Goal: Task Accomplishment & Management: Manage account settings

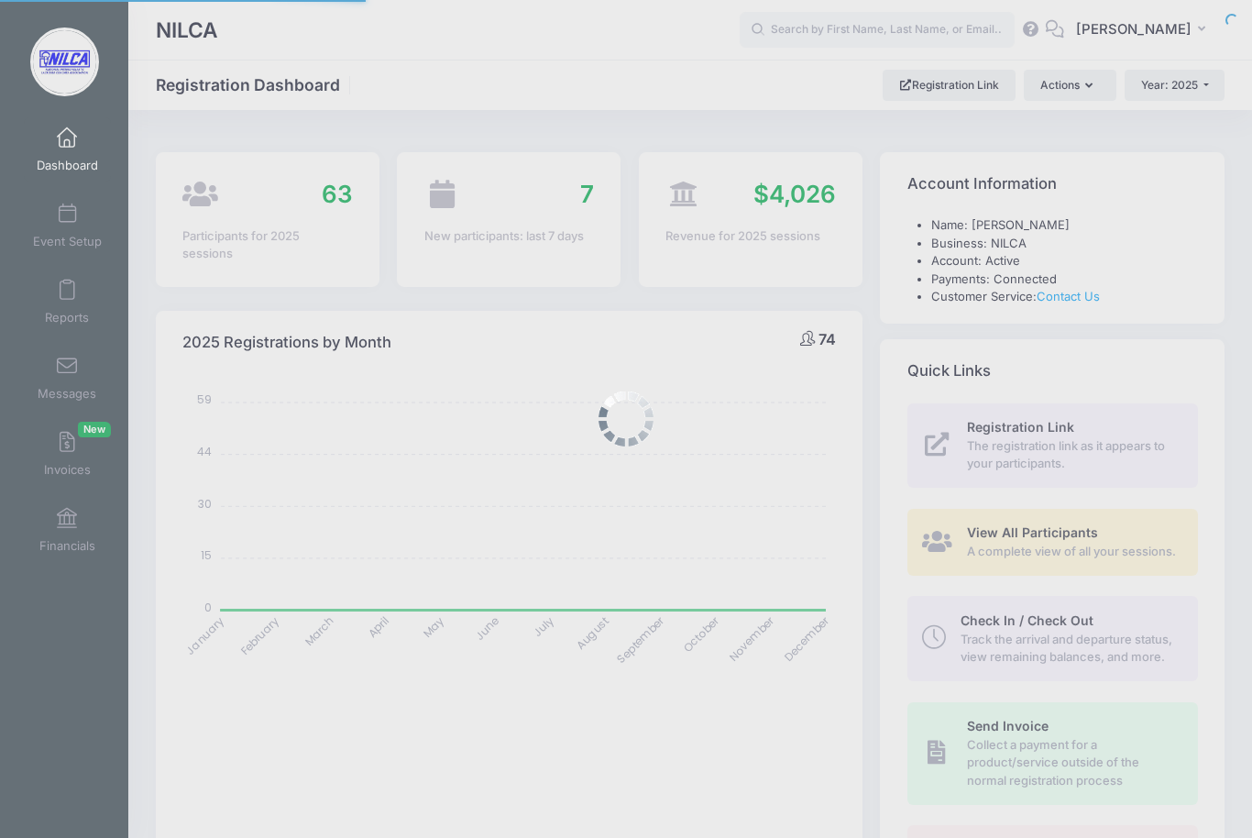
select select
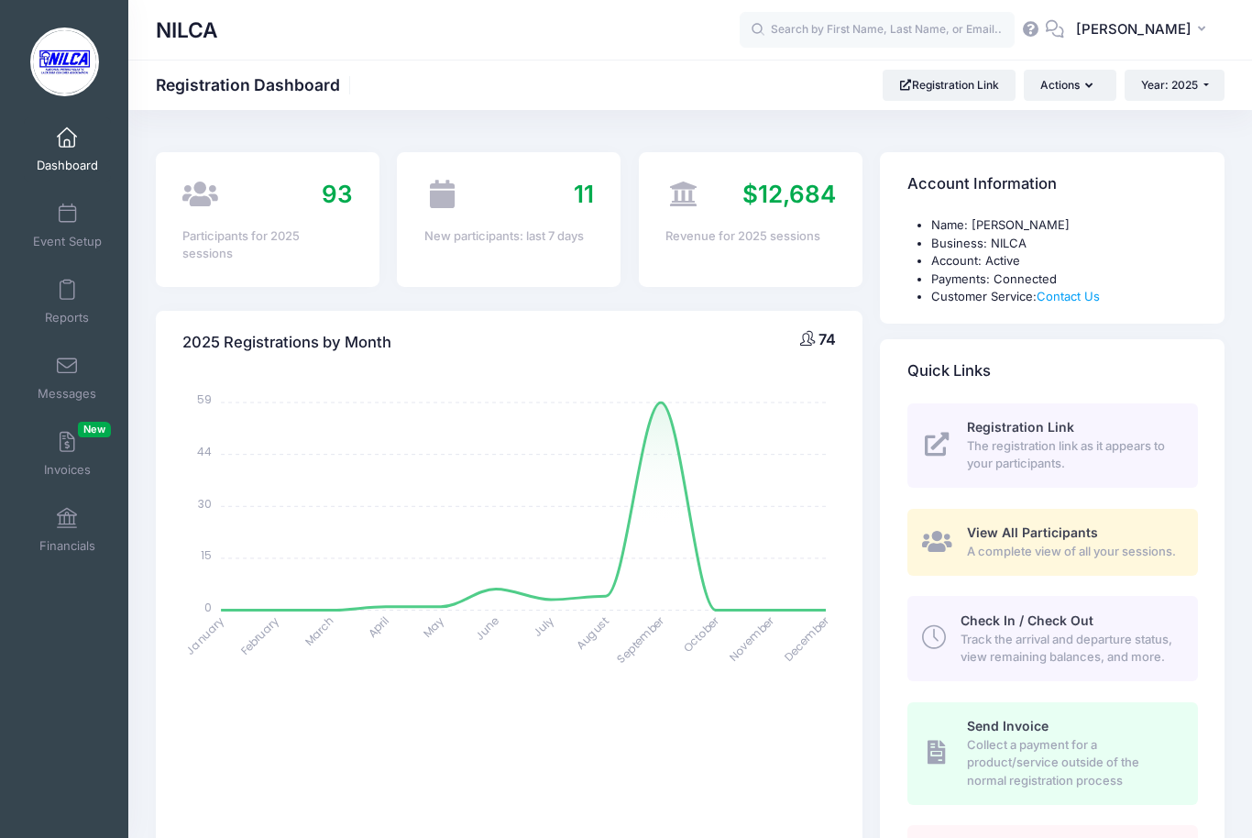
click at [76, 237] on span "Event Setup" at bounding box center [67, 242] width 69 height 16
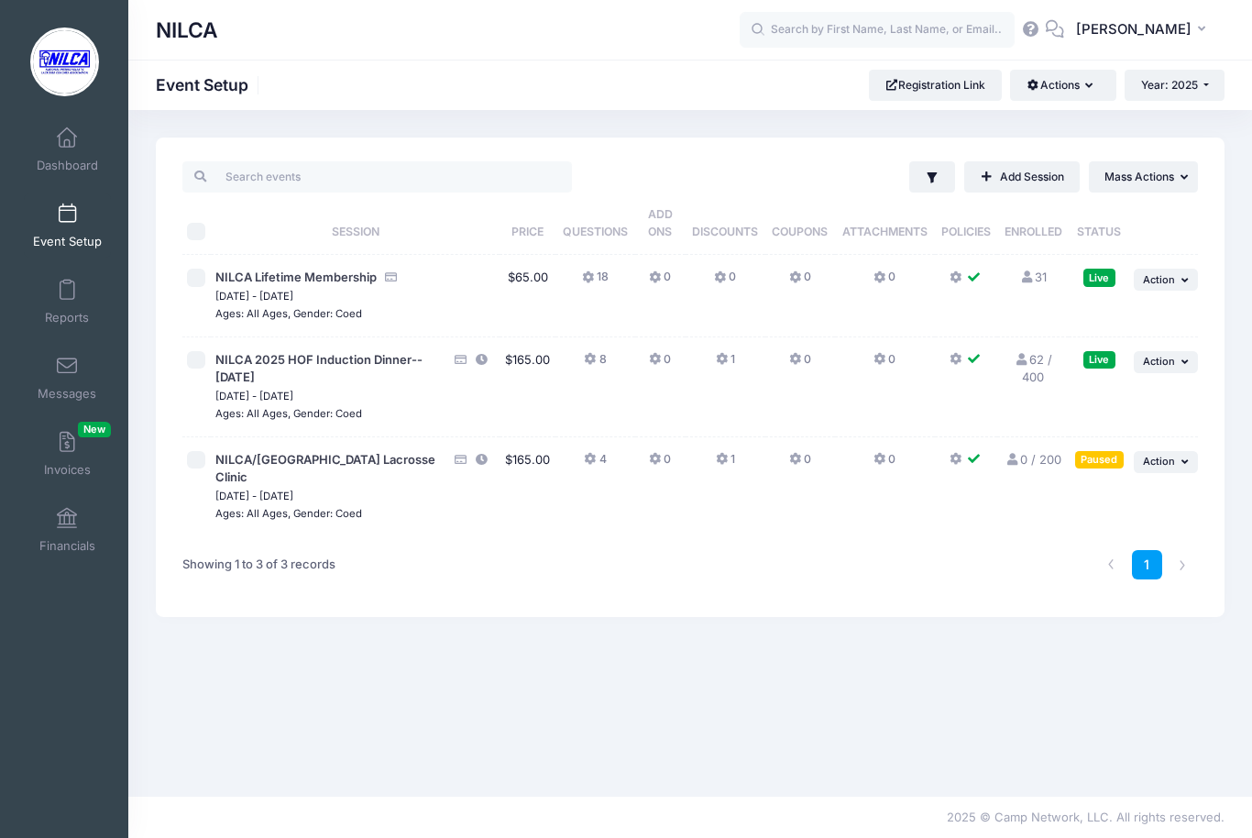
click at [1185, 457] on icon "button" at bounding box center [1187, 462] width 11 height 10
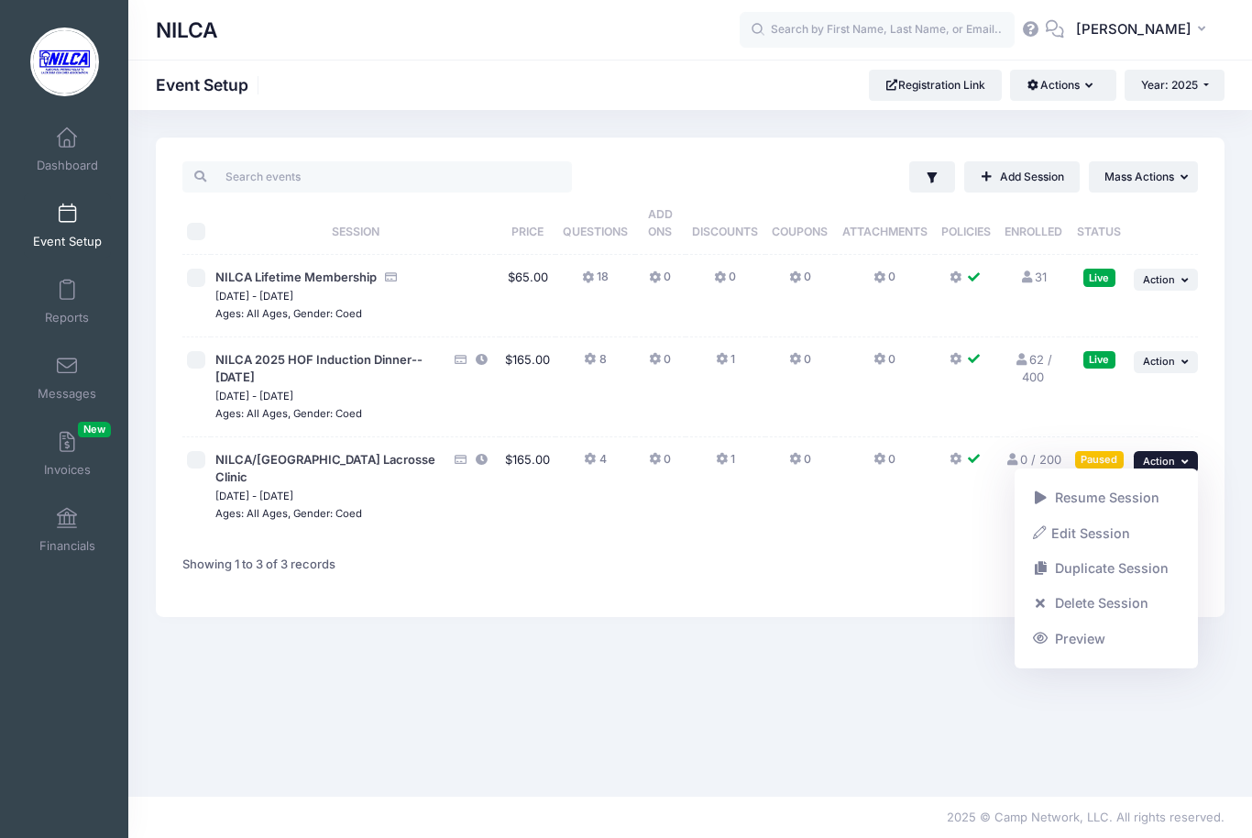
click at [1146, 489] on link "Resume Session" at bounding box center [1107, 497] width 166 height 35
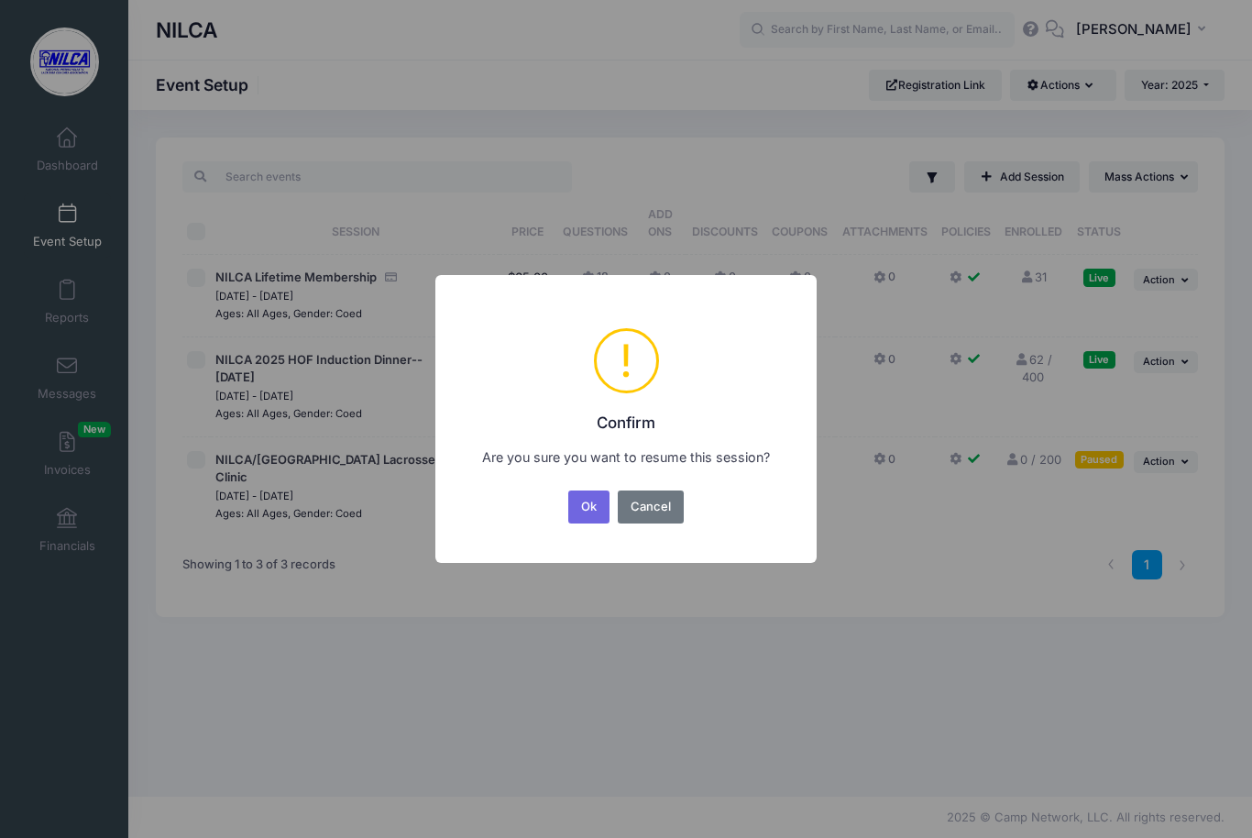
click at [585, 511] on button "Ok" at bounding box center [589, 506] width 42 height 33
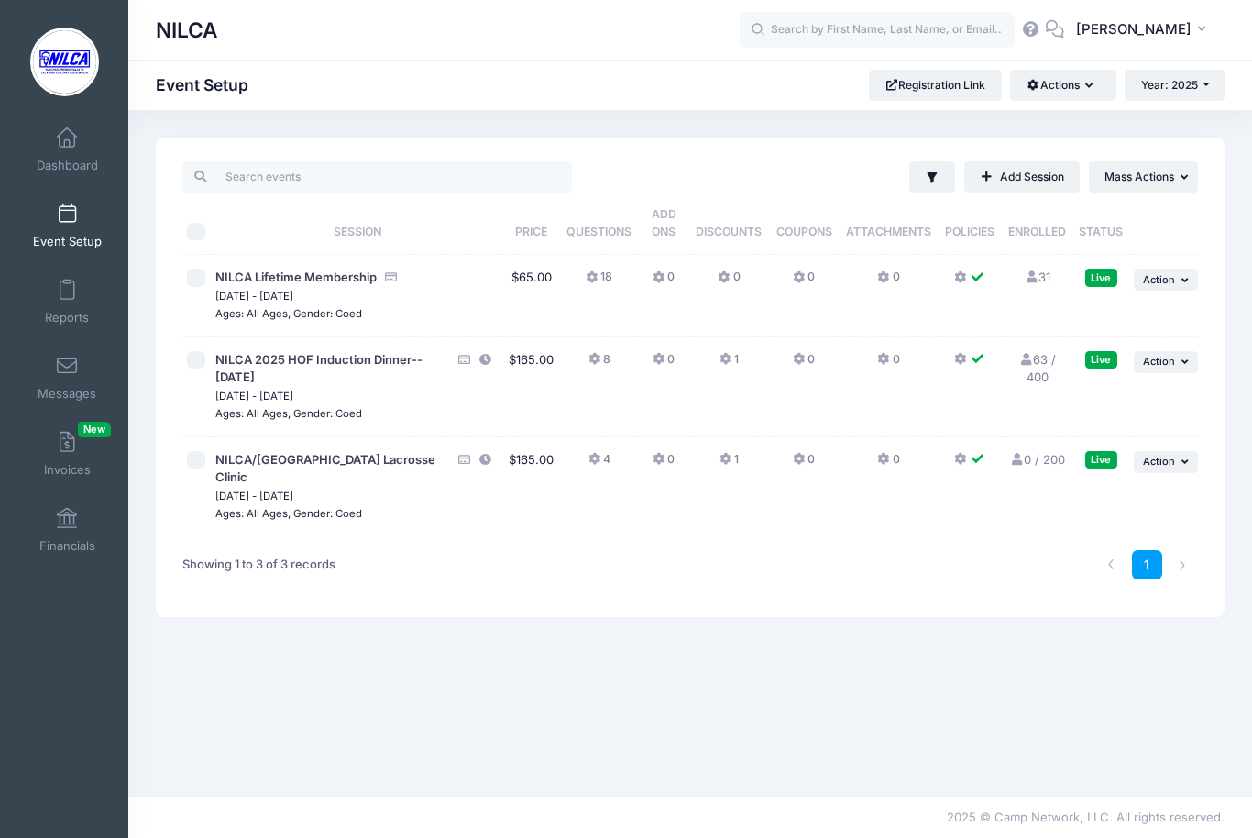
click at [78, 149] on link "Dashboard" at bounding box center [67, 149] width 87 height 64
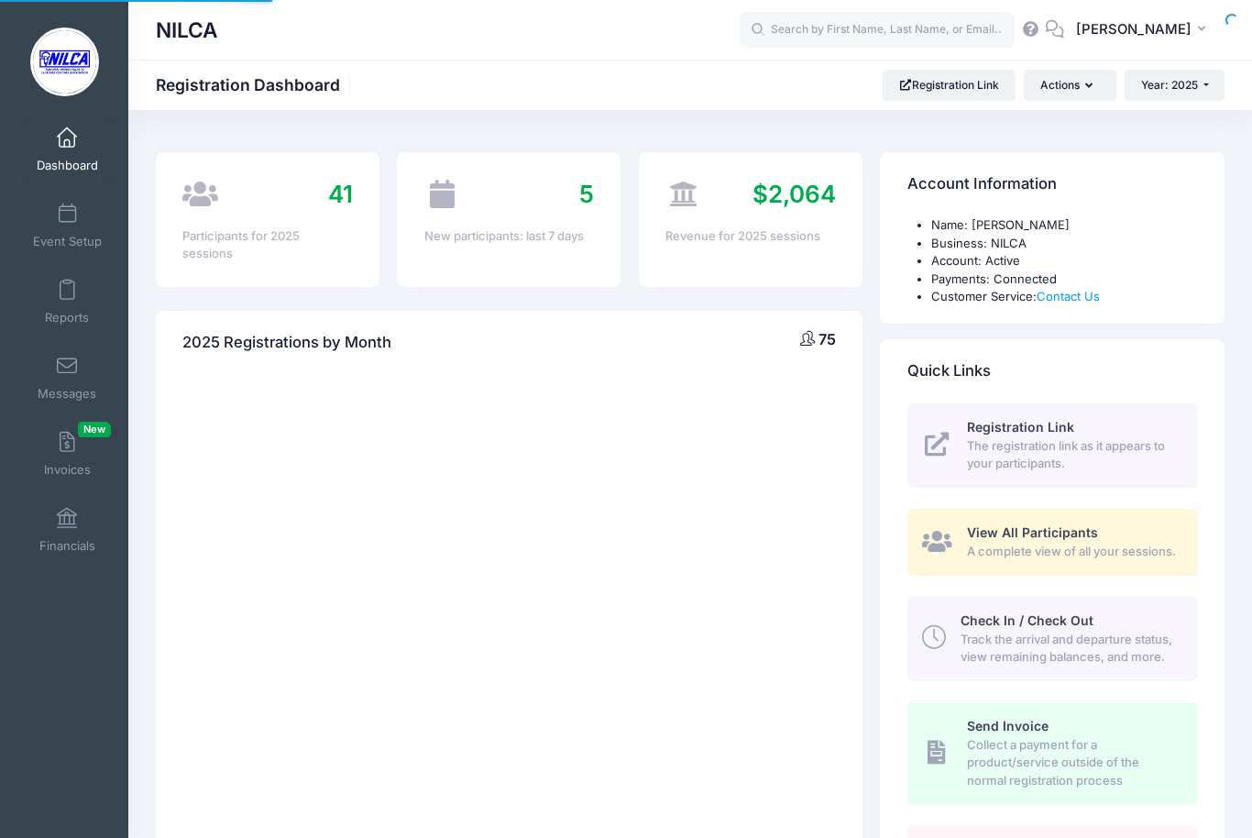
select select
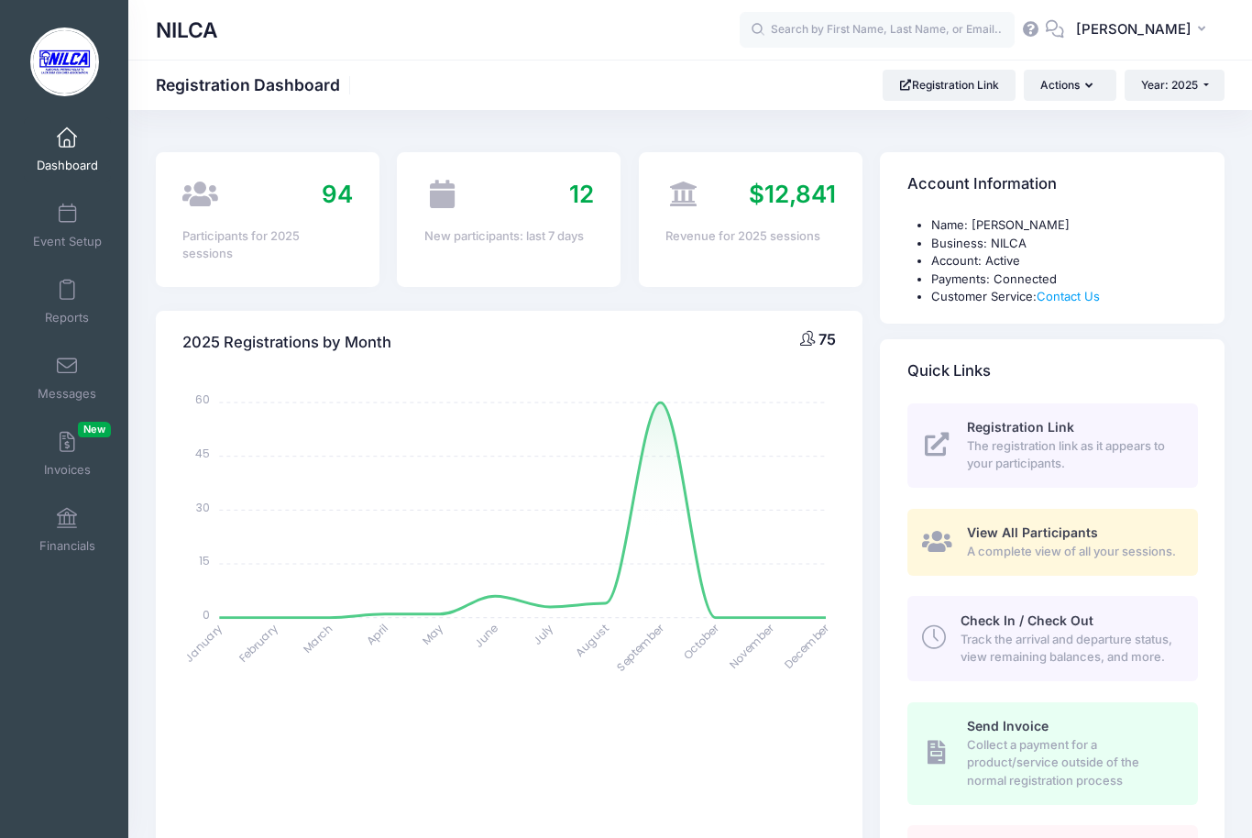
click at [1084, 543] on span "A complete view of all your sessions." at bounding box center [1072, 552] width 210 height 18
click at [1050, 548] on span "A complete view of all your sessions." at bounding box center [1072, 552] width 210 height 18
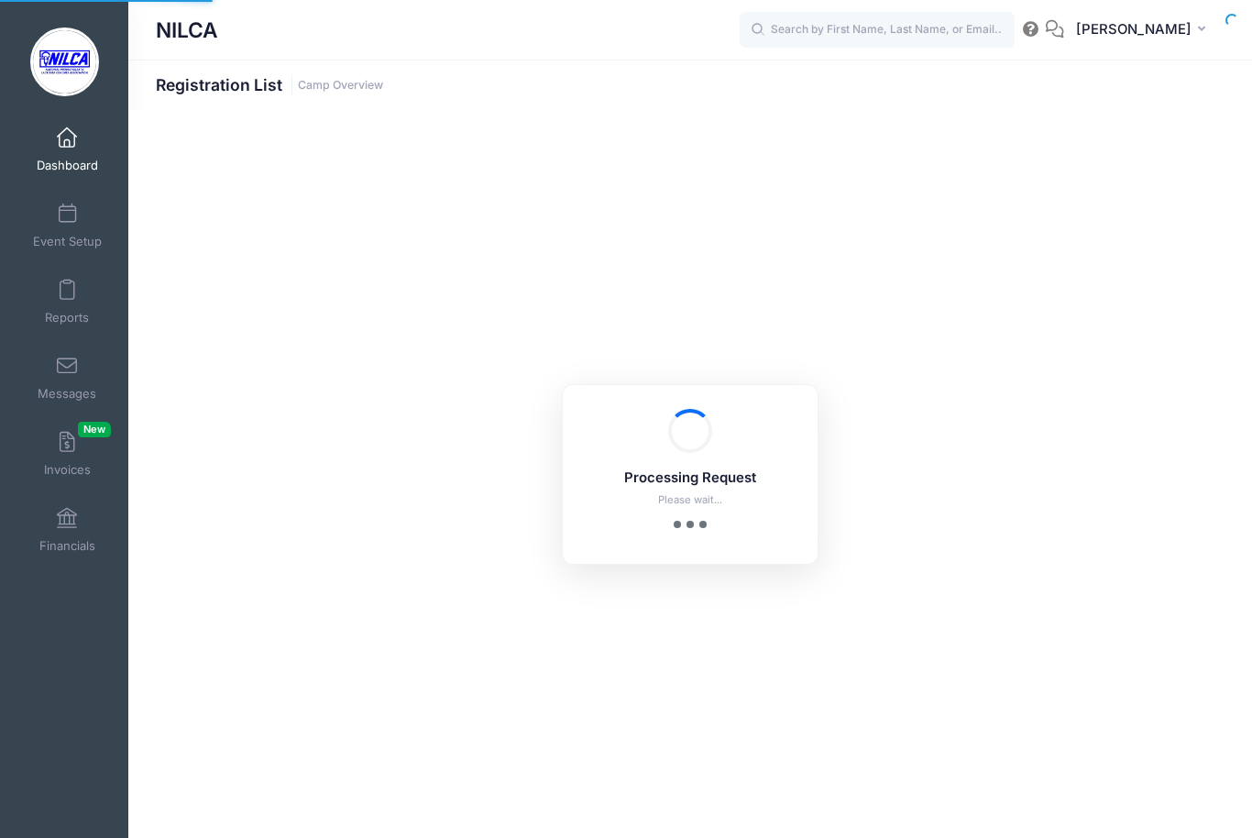
select select "10"
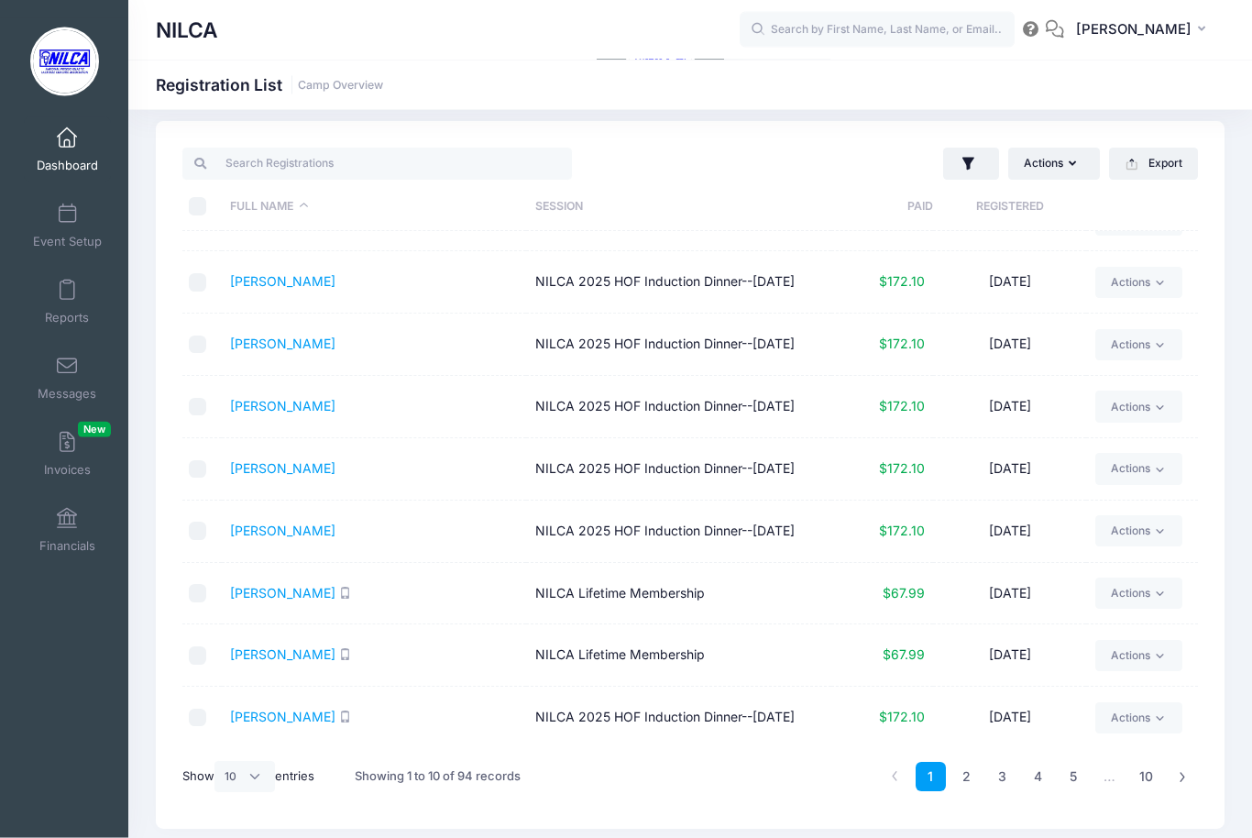
scroll to position [16, 0]
click at [967, 770] on link "2" at bounding box center [967, 778] width 30 height 30
click at [1005, 786] on link "3" at bounding box center [1002, 778] width 30 height 30
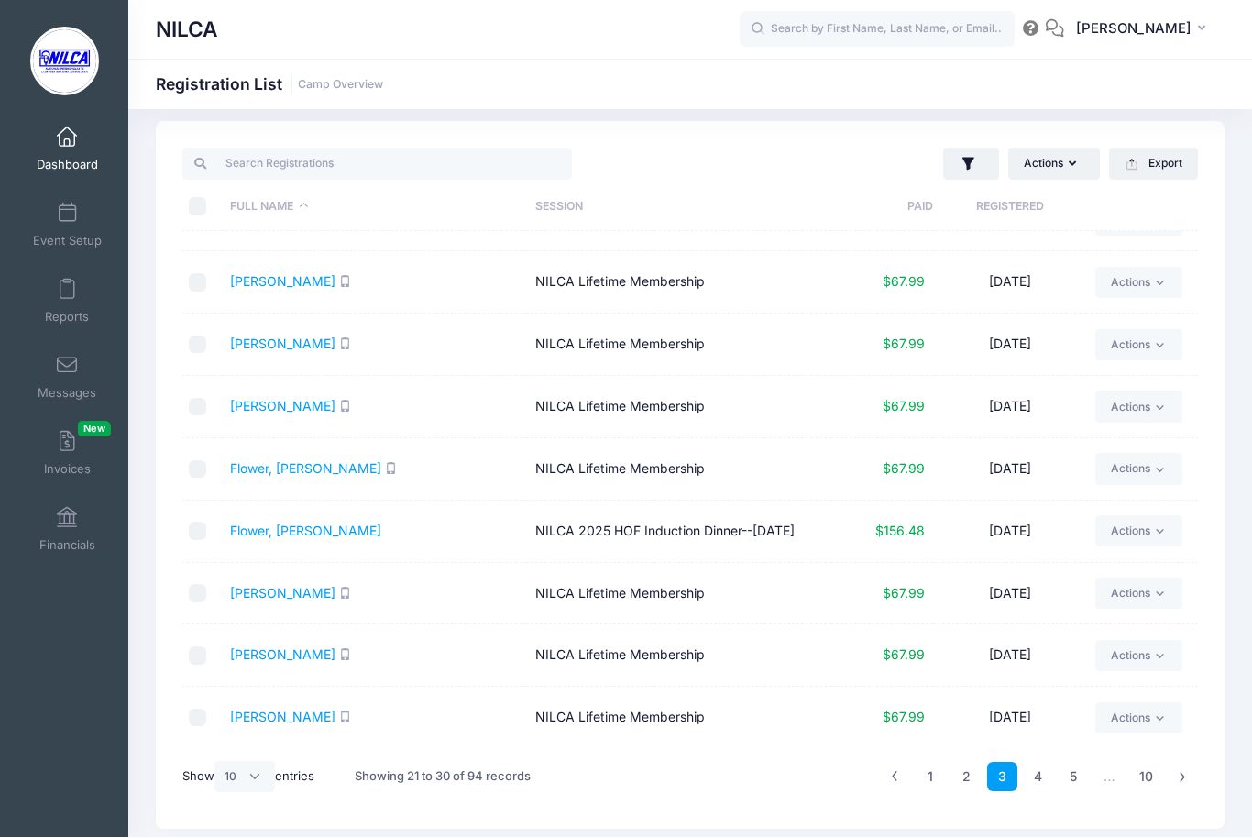
click at [281, 464] on link "Flower, [PERSON_NAME]" at bounding box center [305, 469] width 151 height 16
